Goal: Transaction & Acquisition: Purchase product/service

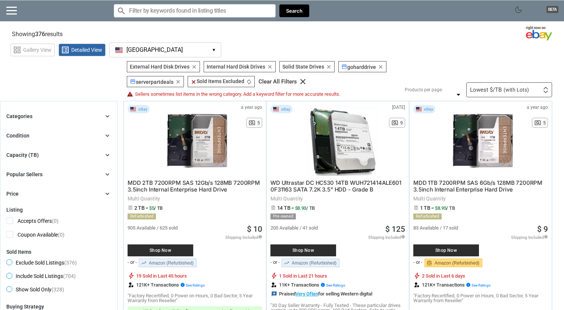
click at [267, 67] on icon "clear" at bounding box center [270, 67] width 6 height 6
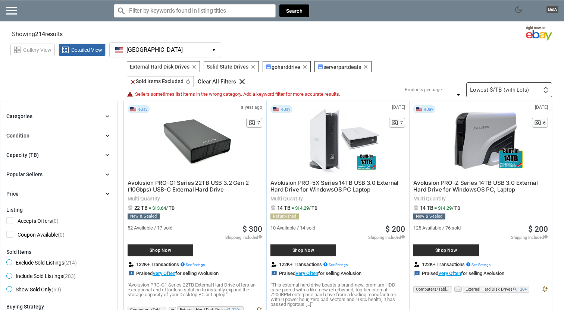
click at [252, 67] on icon "clear" at bounding box center [253, 67] width 6 height 6
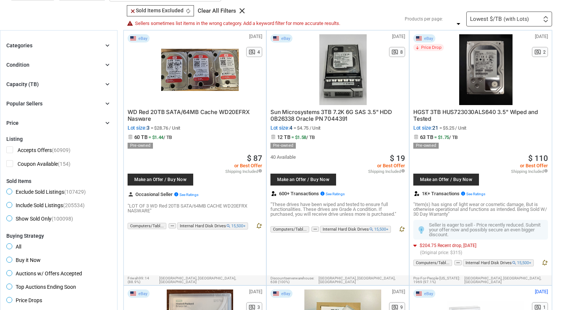
scroll to position [39, 0]
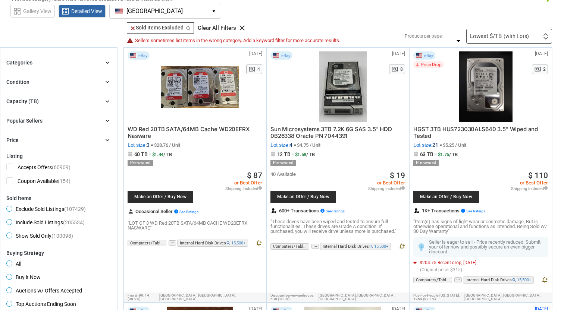
click at [108, 64] on icon "chevron_right" at bounding box center [107, 62] width 7 height 7
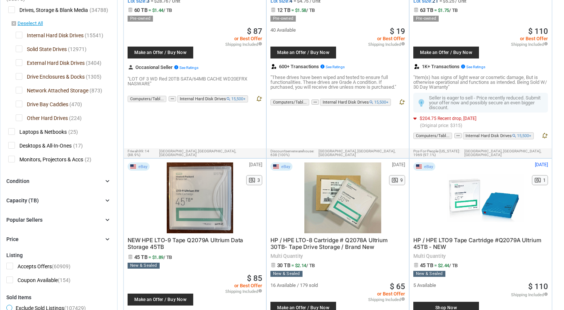
scroll to position [250, 0]
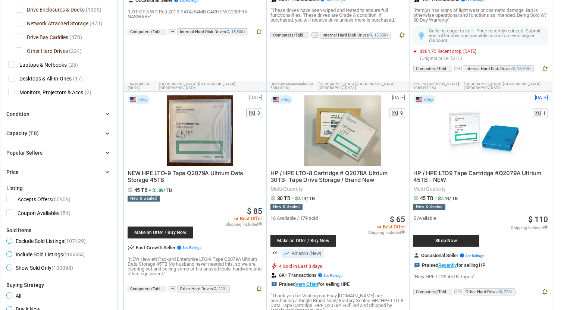
click at [107, 113] on icon "chevron_right" at bounding box center [107, 113] width 7 height 7
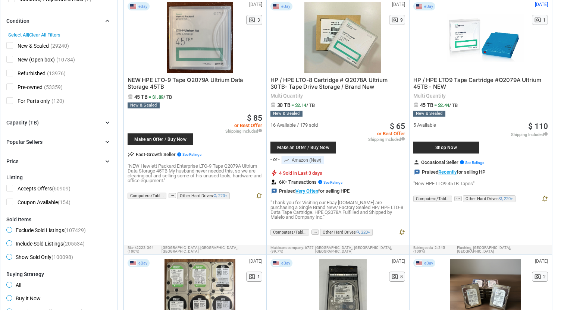
scroll to position [352, 0]
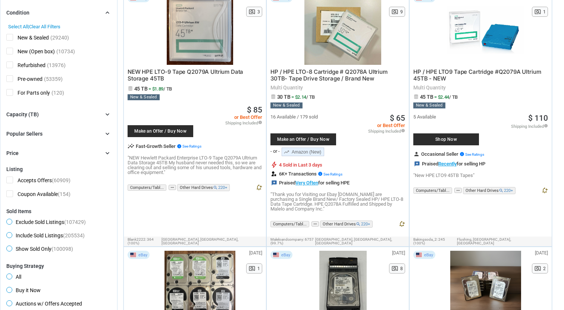
click at [110, 112] on icon "chevron_right" at bounding box center [107, 114] width 7 height 7
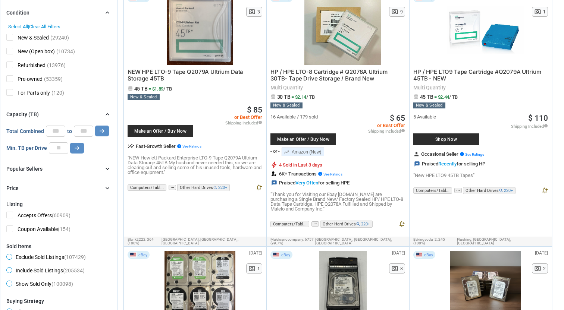
click at [60, 147] on input "*" at bounding box center [58, 147] width 19 height 11
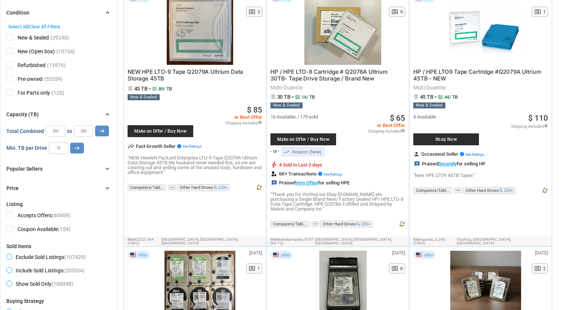
click at [60, 147] on input "*" at bounding box center [58, 147] width 19 height 11
type input "*"
click at [60, 147] on input "*" at bounding box center [58, 147] width 19 height 11
click at [74, 149] on icon "arrow_right_alt" at bounding box center [76, 148] width 7 height 7
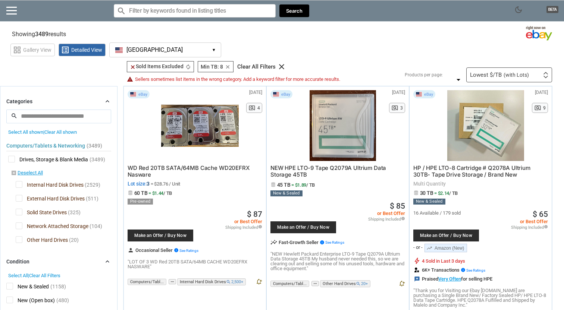
click at [174, 168] on span "WD Red 20TB SATA/64MB Cache WD20EFRX Nasware" at bounding box center [188, 171] width 122 height 14
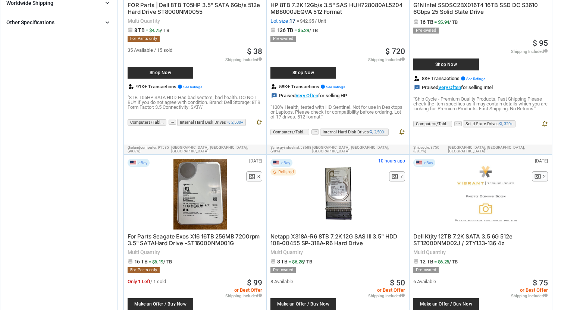
scroll to position [812, 0]
